Goal: Transaction & Acquisition: Book appointment/travel/reservation

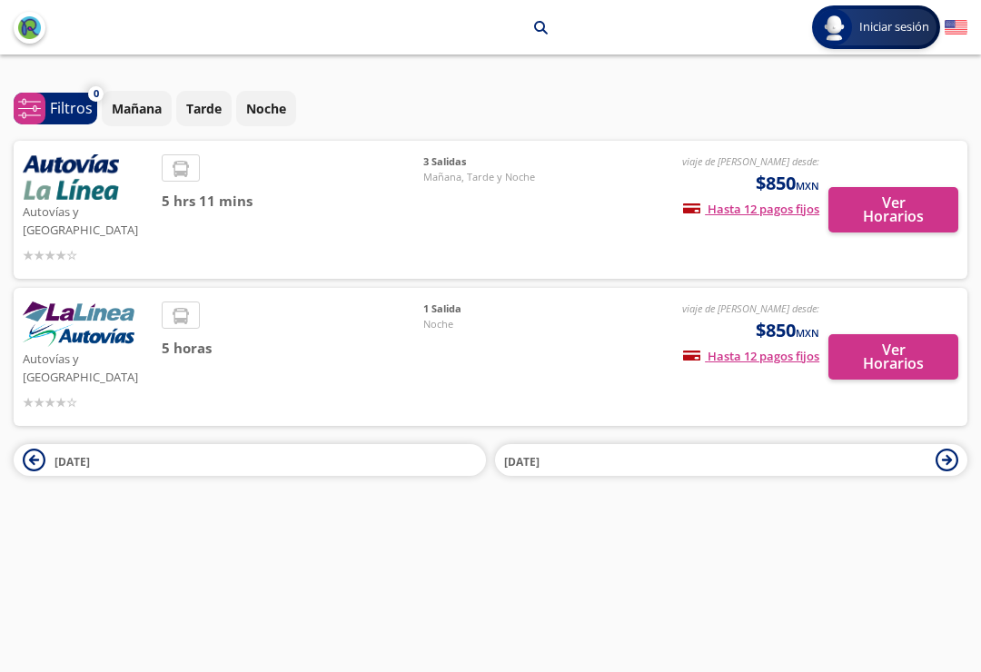
click at [191, 450] on span "[DATE]" at bounding box center [265, 461] width 422 height 22
click at [137, 112] on p "Mañana" at bounding box center [137, 108] width 50 height 19
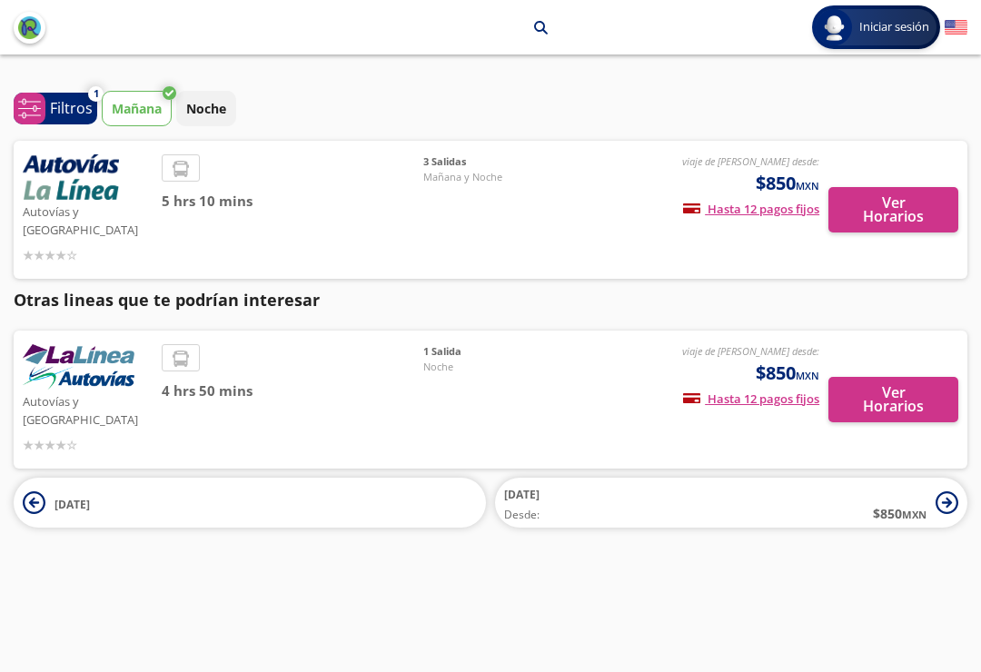
click at [457, 172] on span "Mañana y Noche" at bounding box center [486, 177] width 127 height 15
click at [80, 354] on img at bounding box center [79, 366] width 112 height 45
click at [92, 362] on img at bounding box center [79, 366] width 112 height 45
click at [81, 368] on img at bounding box center [79, 366] width 112 height 45
click at [65, 354] on img at bounding box center [79, 366] width 112 height 45
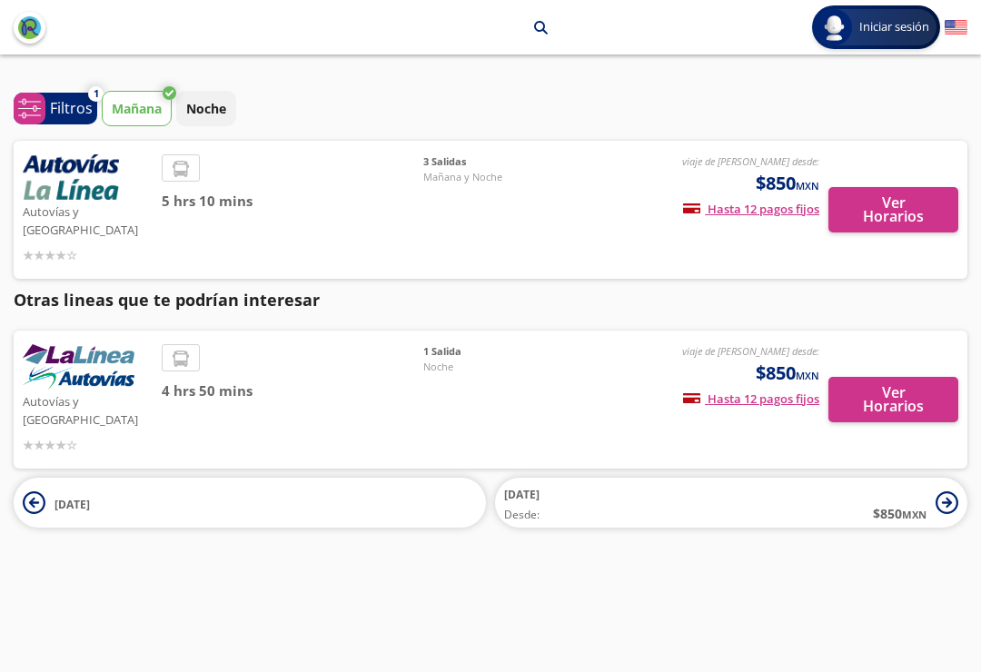
click at [954, 491] on icon at bounding box center [946, 502] width 23 height 23
click at [883, 19] on span "Iniciar sesión" at bounding box center [894, 27] width 84 height 18
